Goal: Find specific page/section: Find specific page/section

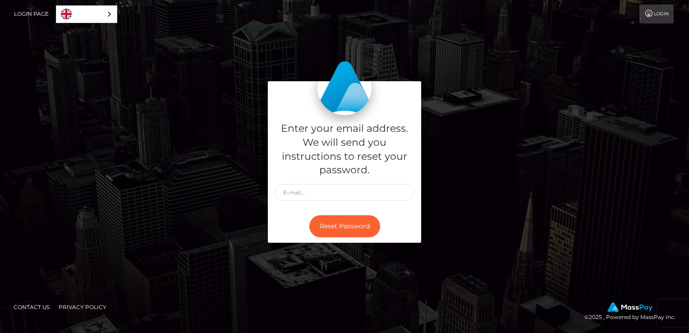
click at [32, 16] on link "Login Page" at bounding box center [31, 14] width 35 height 19
click at [646, 17] on icon at bounding box center [649, 13] width 9 height 7
click at [651, 14] on icon at bounding box center [649, 13] width 9 height 7
